Goal: Navigation & Orientation: Find specific page/section

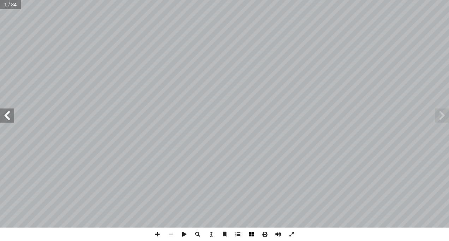
click at [255, 235] on span at bounding box center [251, 233] width 13 height 13
click at [159, 231] on span at bounding box center [157, 233] width 13 height 13
click at [143, 47] on html "الصفحة الرئيسية الصف الأول الصف الثاني الصف الثالث الصف الرابع الصف الخامس الصف…" at bounding box center [224, 23] width 449 height 47
click at [8, 113] on span at bounding box center [7, 115] width 14 height 14
click at [446, 116] on span at bounding box center [442, 115] width 14 height 14
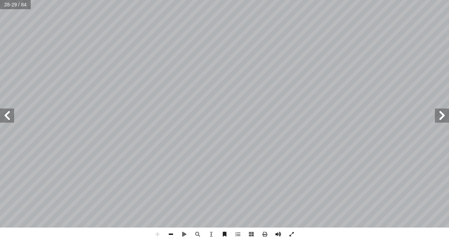
click at [166, 232] on span at bounding box center [170, 233] width 13 height 13
